Goal: Entertainment & Leisure: Consume media (video, audio)

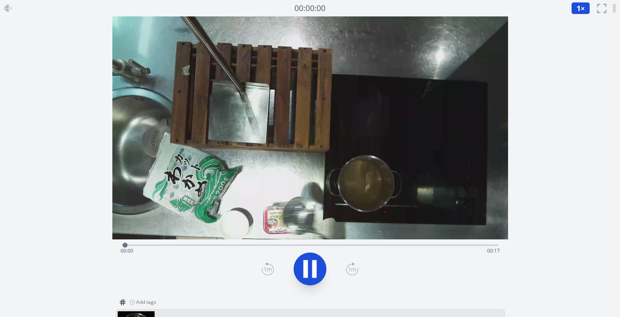
click at [5, 5] on icon at bounding box center [8, 8] width 10 height 10
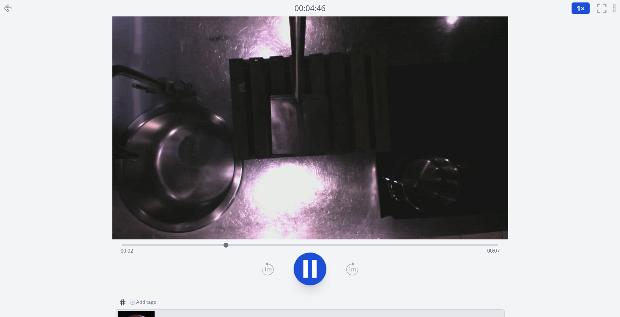
click at [308, 264] on icon at bounding box center [305, 269] width 5 height 18
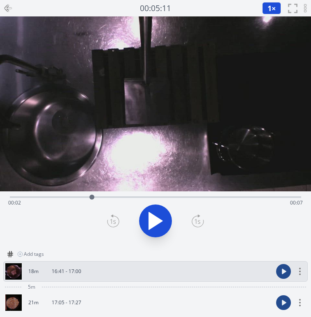
click at [151, 216] on icon at bounding box center [156, 220] width 14 height 17
drag, startPoint x: 149, startPoint y: 191, endPoint x: -14, endPoint y: 189, distance: 162.8
click at [0, 189] on html "Discard Recording? You will not be able to recover this once discarded. Cancel …" at bounding box center [155, 219] width 311 height 438
click at [117, 198] on div "Time elapsed: 00:09 Time remaining: 00:00" at bounding box center [155, 202] width 294 height 13
drag, startPoint x: 117, startPoint y: 198, endPoint x: -15, endPoint y: 196, distance: 131.6
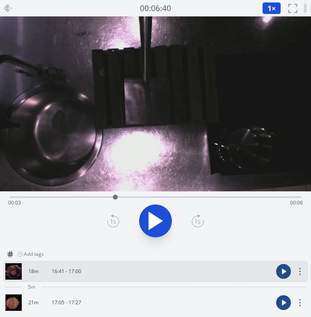
click at [0, 196] on html "Discard Recording? You will not be able to recover this once discarded. Cancel …" at bounding box center [155, 219] width 311 height 438
click at [159, 216] on icon at bounding box center [155, 220] width 23 height 23
click at [156, 219] on icon at bounding box center [156, 220] width 14 height 17
click at [2, 127] on video at bounding box center [155, 103] width 311 height 175
